Goal: Navigation & Orientation: Understand site structure

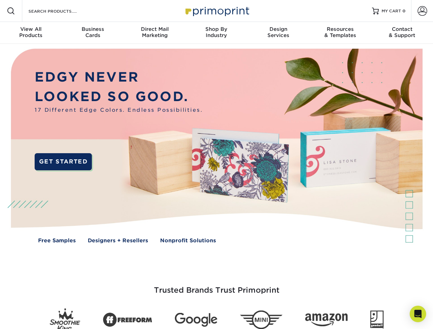
click at [216, 165] on img at bounding box center [216, 151] width 429 height 214
click at [11, 11] on span at bounding box center [11, 11] width 8 height 8
click at [422, 11] on span at bounding box center [423, 11] width 10 height 10
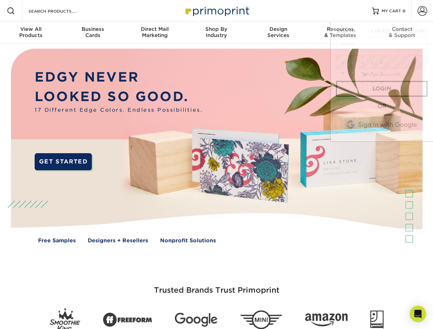
click at [31, 33] on div "View All Products" at bounding box center [31, 32] width 62 height 12
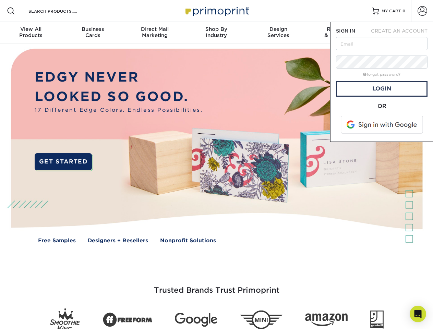
click at [93, 33] on div "Business Cards" at bounding box center [93, 32] width 62 height 12
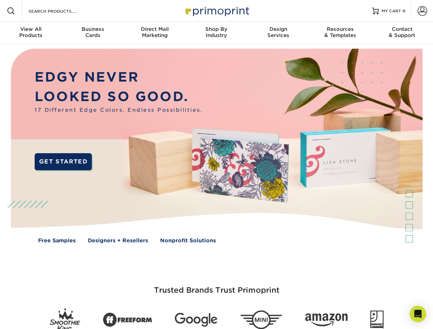
click at [155, 33] on div "Direct Mail Marketing" at bounding box center [155, 32] width 62 height 12
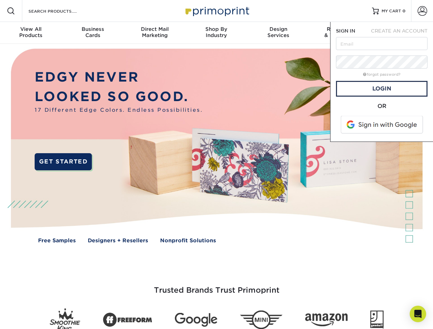
click at [216, 33] on div "Shop By Industry" at bounding box center [217, 32] width 62 height 12
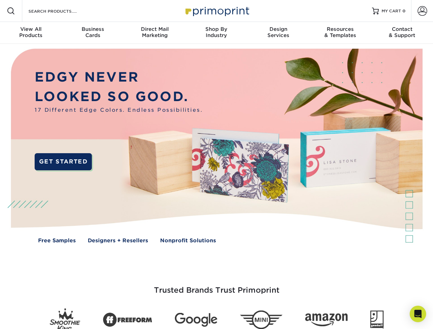
click at [279, 33] on div "Design Services" at bounding box center [279, 32] width 62 height 12
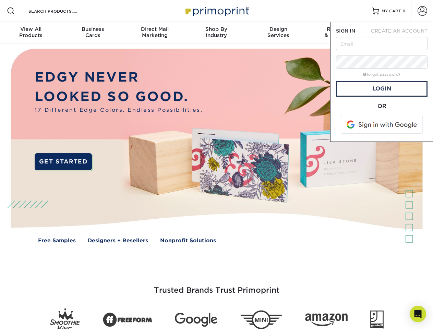
click at [340, 33] on span "SIGN IN" at bounding box center [345, 30] width 19 height 5
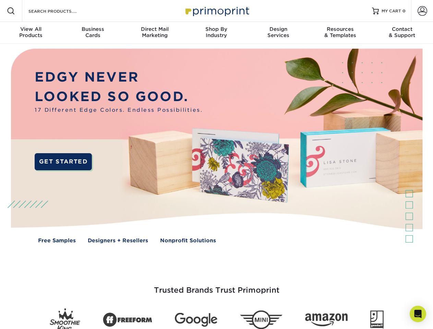
click at [402, 33] on div "Contact & Support" at bounding box center [403, 32] width 62 height 12
